Goal: Information Seeking & Learning: Check status

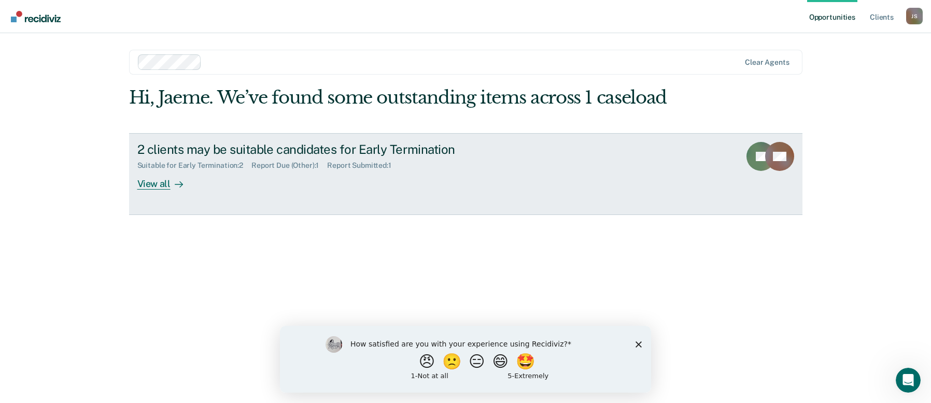
click at [208, 157] on div "2 clients may be suitable candidates for Early Termination" at bounding box center [319, 149] width 364 height 15
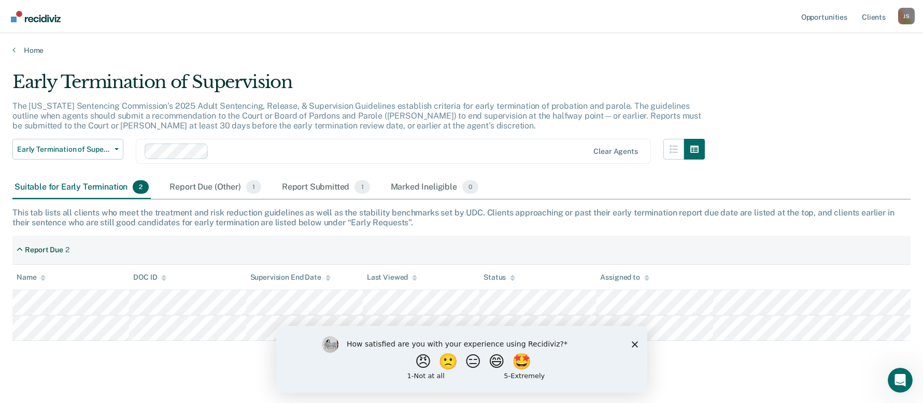
click at [636, 344] on icon "Close survey" at bounding box center [634, 344] width 6 height 6
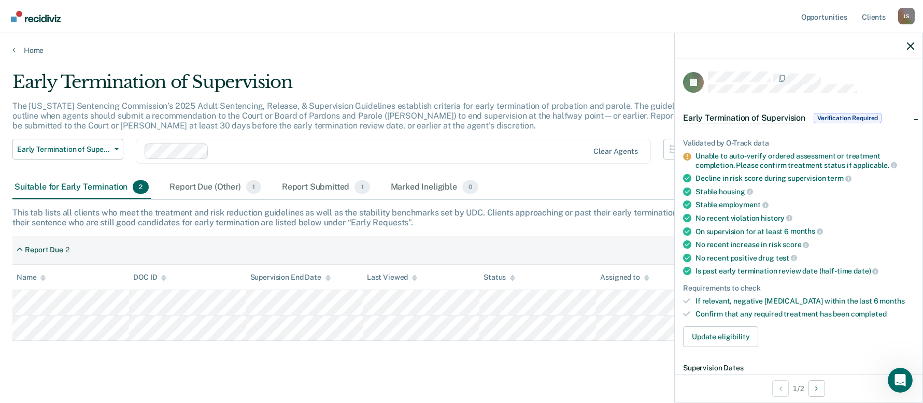
click at [705, 162] on div "Unable to auto-verify ordered assessment or treatment completion. Please confir…" at bounding box center [805, 161] width 219 height 18
click at [683, 155] on div "Validated by O-Track data Unable to auto-verify ordered assessment or treatment…" at bounding box center [799, 238] width 248 height 233
click at [185, 182] on div "Report Due (Other) 1" at bounding box center [214, 187] width 95 height 23
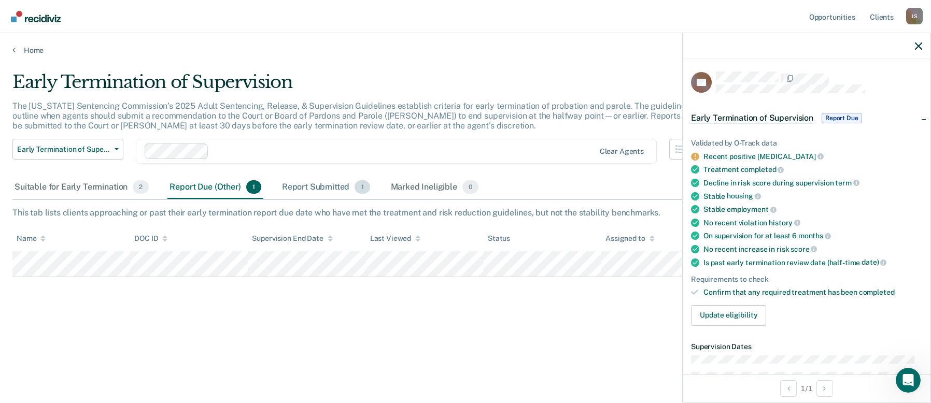
click at [303, 190] on div "Report Submitted 1" at bounding box center [326, 187] width 92 height 23
